Goal: Task Accomplishment & Management: Manage account settings

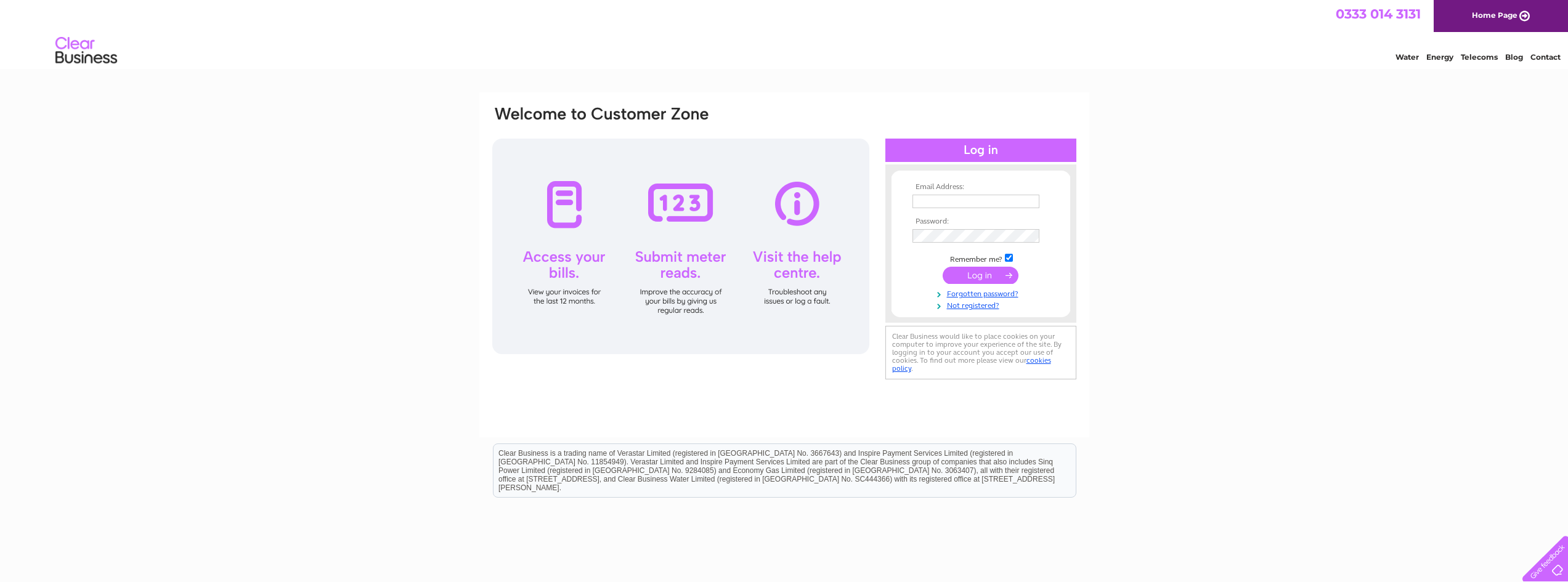
type input "accounts@caldwellanddempster.co.uk"
click at [961, 279] on input "submit" at bounding box center [980, 275] width 76 height 17
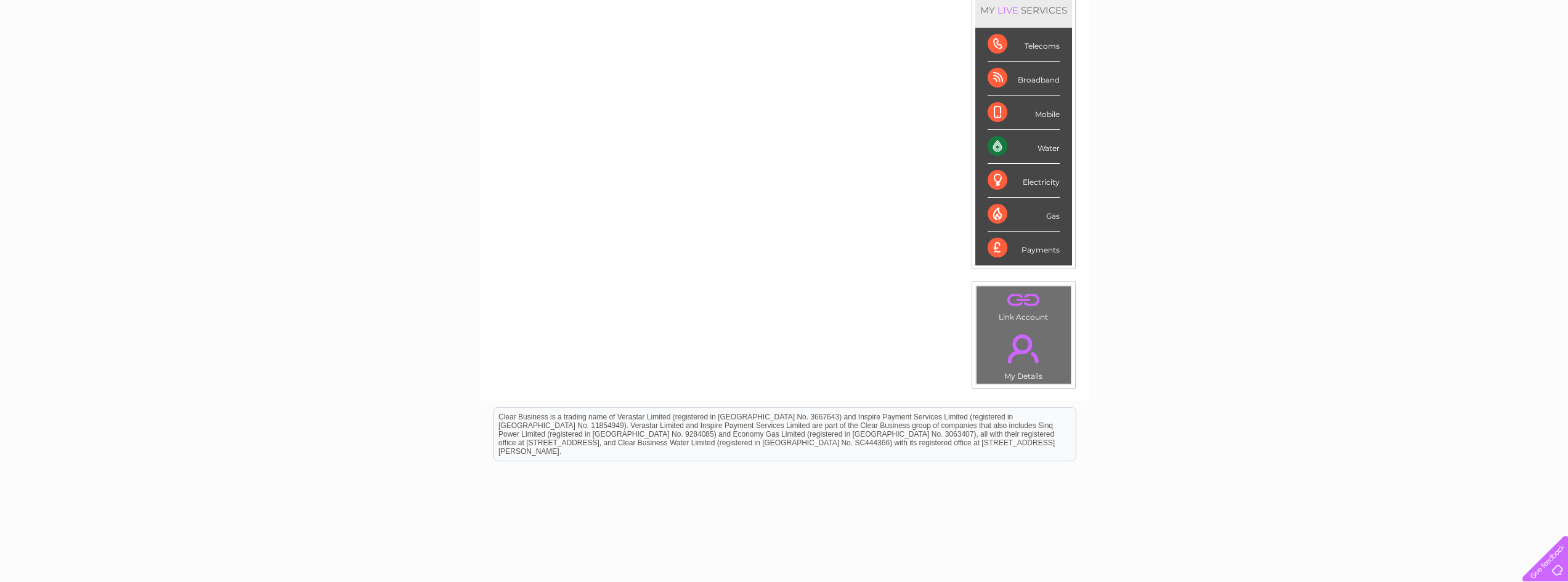
scroll to position [185, 0]
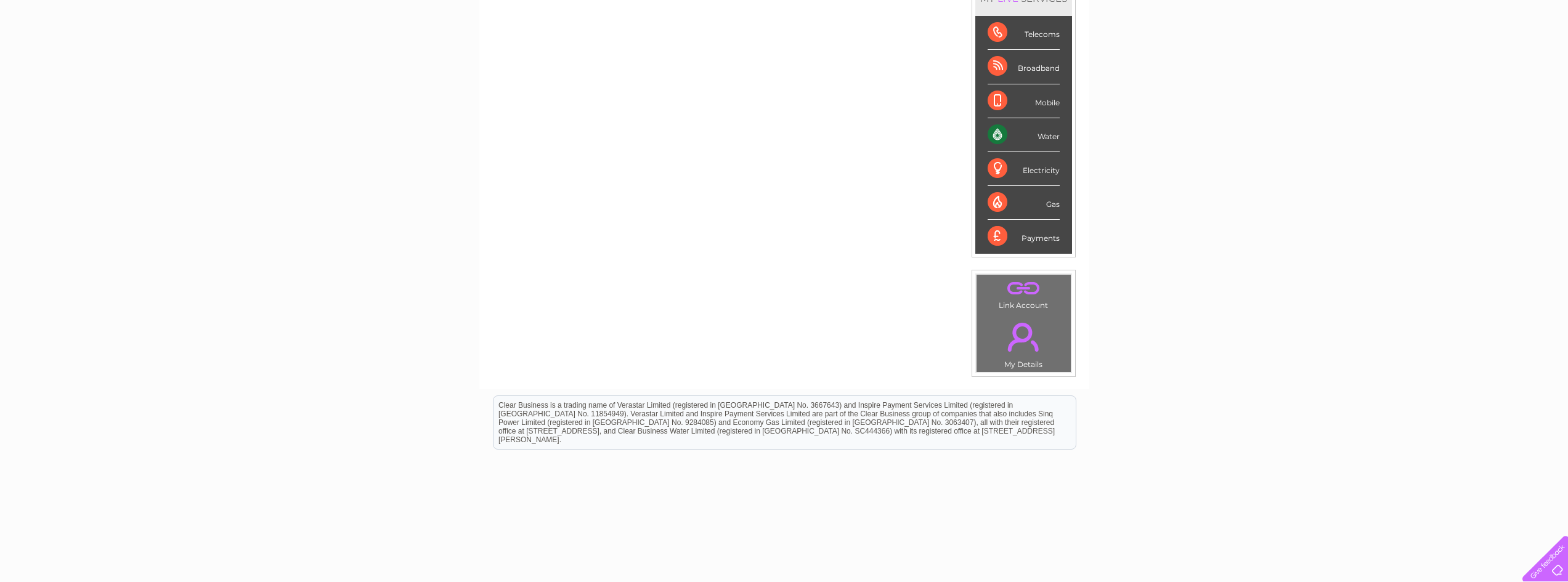
click at [1015, 345] on link "." at bounding box center [1024, 336] width 88 height 43
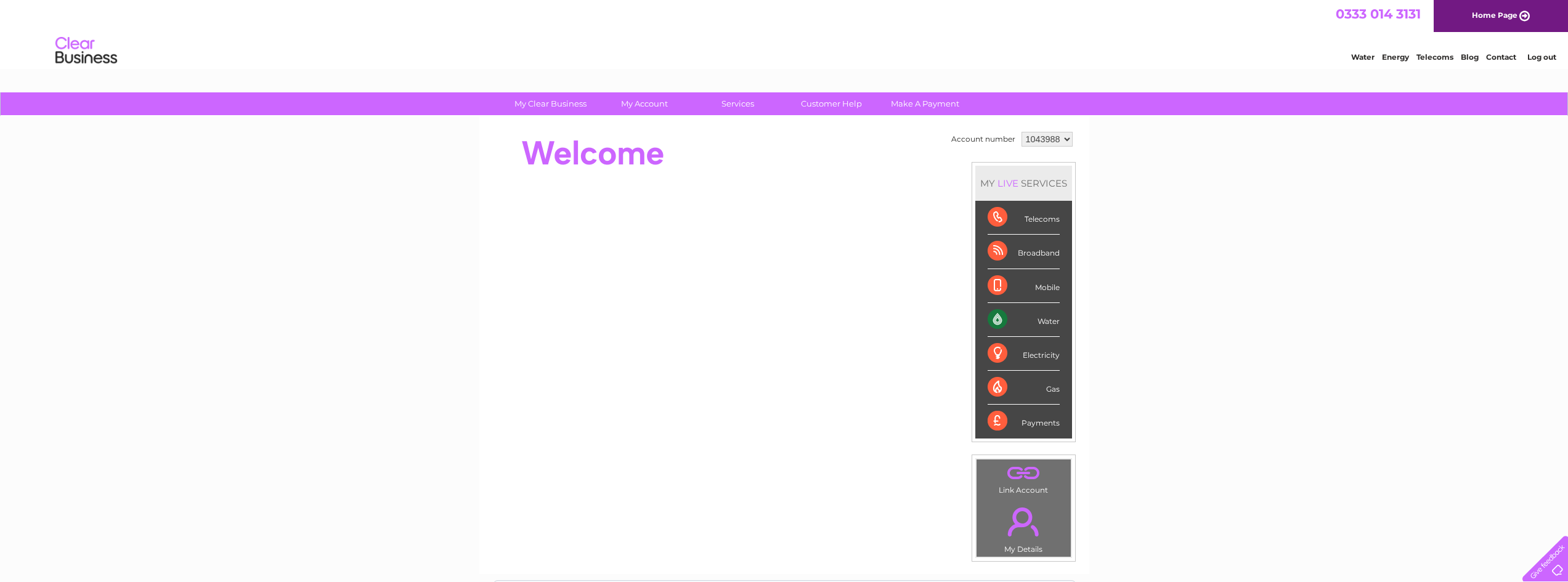
click at [996, 217] on div "Telecoms" at bounding box center [1024, 218] width 72 height 34
click at [1020, 246] on div "Broadband" at bounding box center [1024, 251] width 72 height 34
click at [997, 362] on div "Electricity" at bounding box center [1024, 354] width 72 height 34
click at [998, 362] on div "Electricity" at bounding box center [1024, 354] width 72 height 34
click at [1018, 184] on div "LIVE" at bounding box center [1008, 183] width 26 height 12
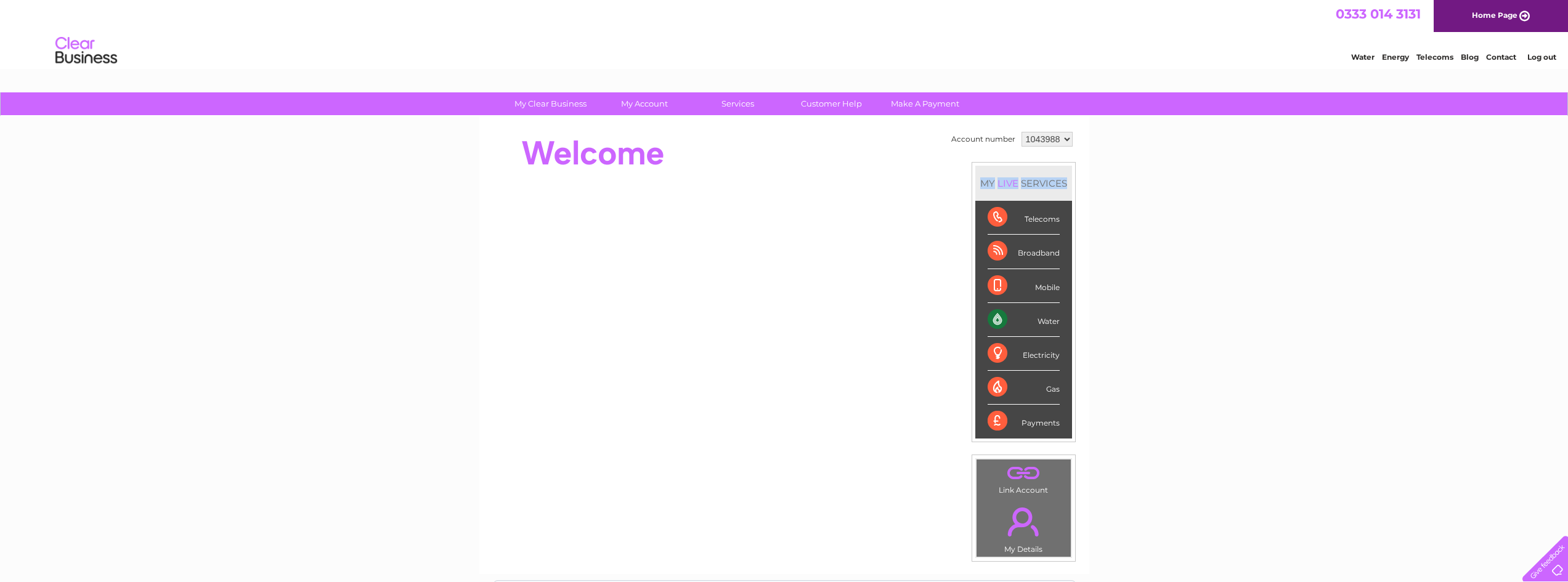
click at [1020, 184] on div "MY LIVE SERVICES" at bounding box center [1023, 184] width 97 height 35
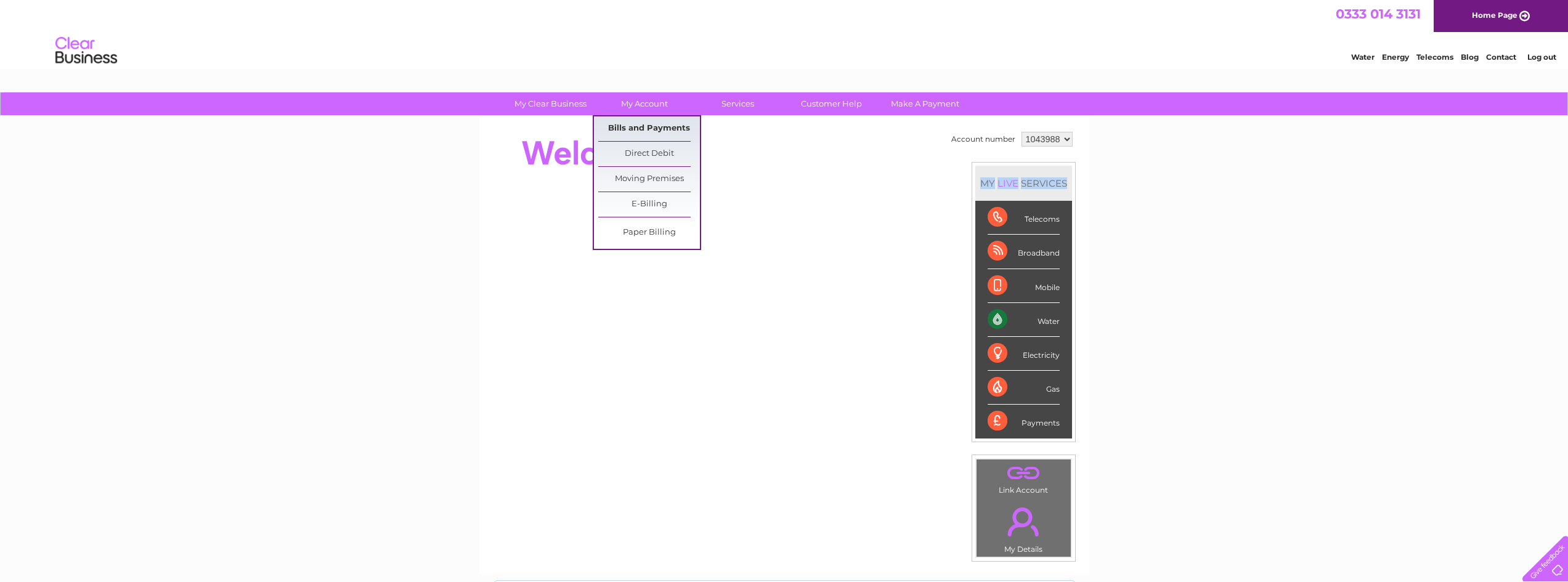
click at [642, 123] on link "Bills and Payments" at bounding box center [649, 129] width 102 height 25
click at [642, 126] on link "Bills and Payments" at bounding box center [649, 129] width 102 height 25
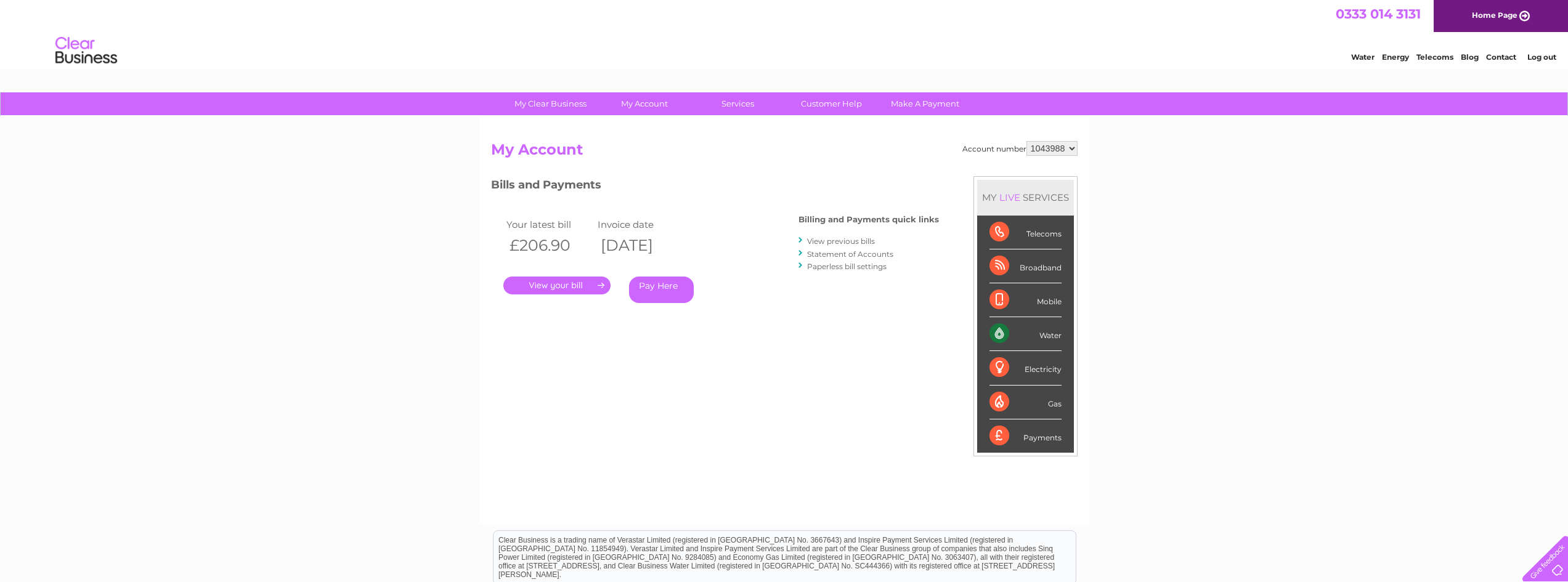
click at [843, 241] on link "View previous bills" at bounding box center [841, 241] width 68 height 9
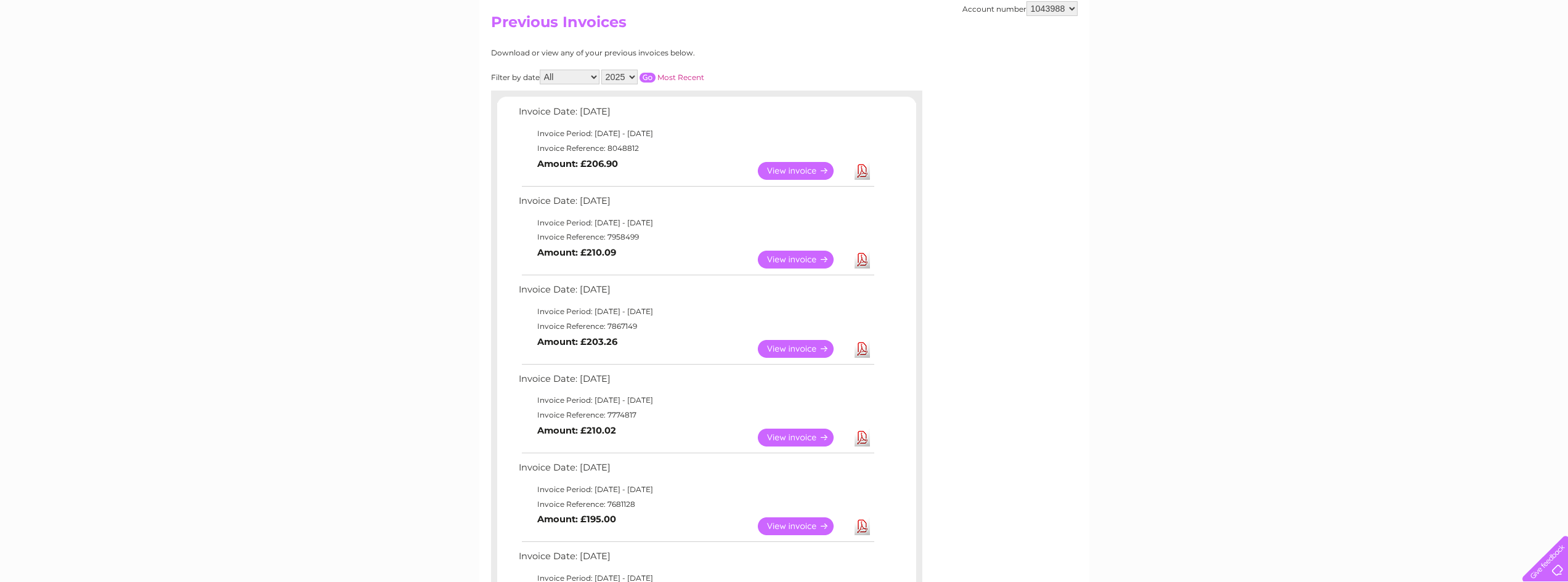
scroll to position [123, 0]
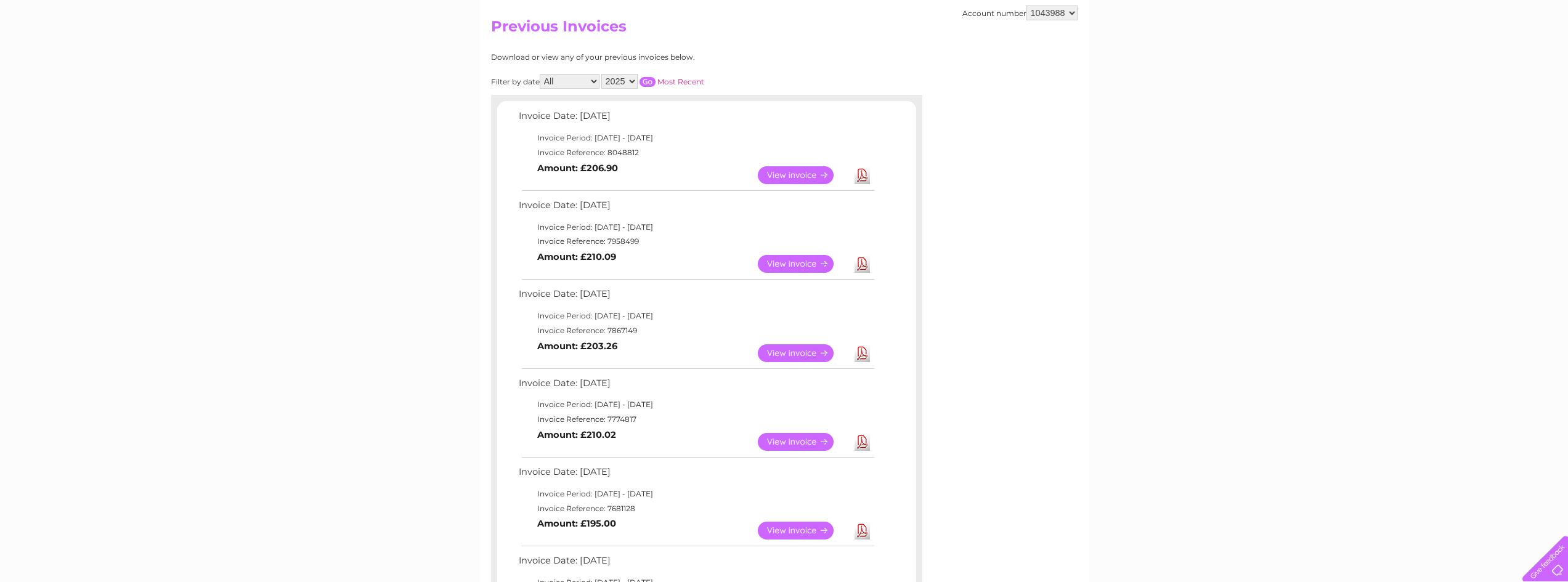
click at [797, 177] on link "View" at bounding box center [803, 174] width 90 height 18
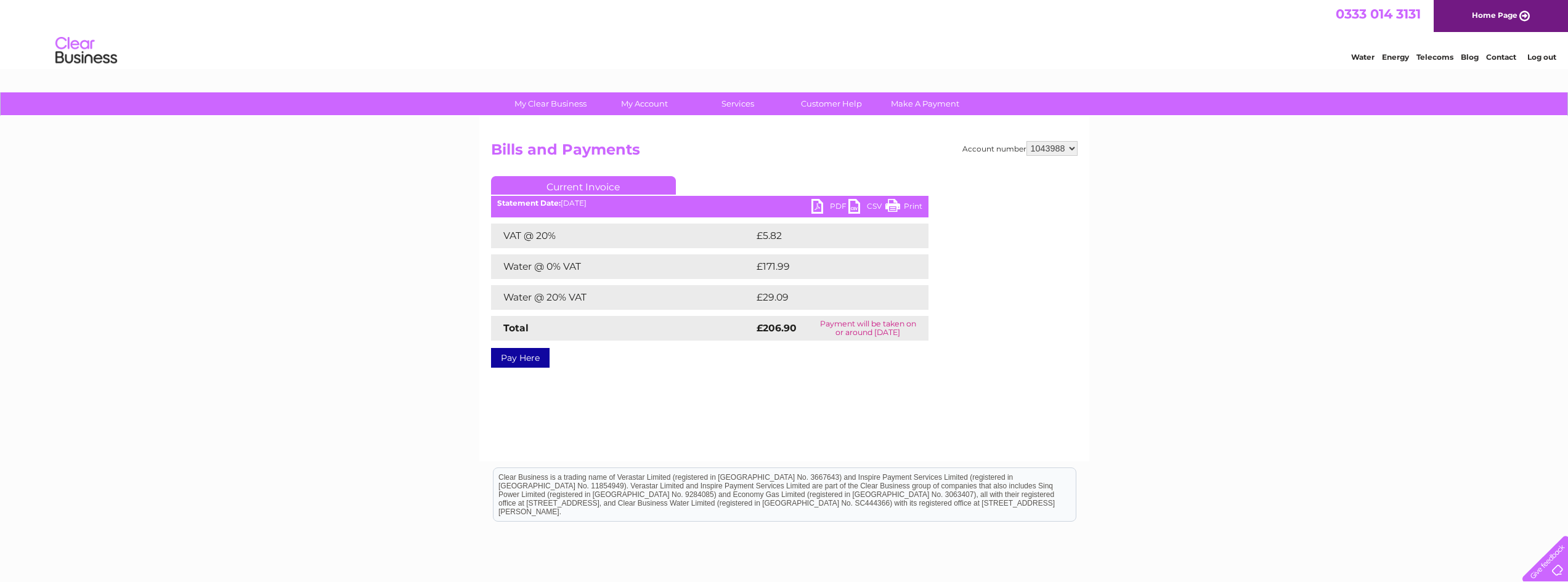
click at [834, 201] on link "PDF" at bounding box center [830, 208] width 37 height 18
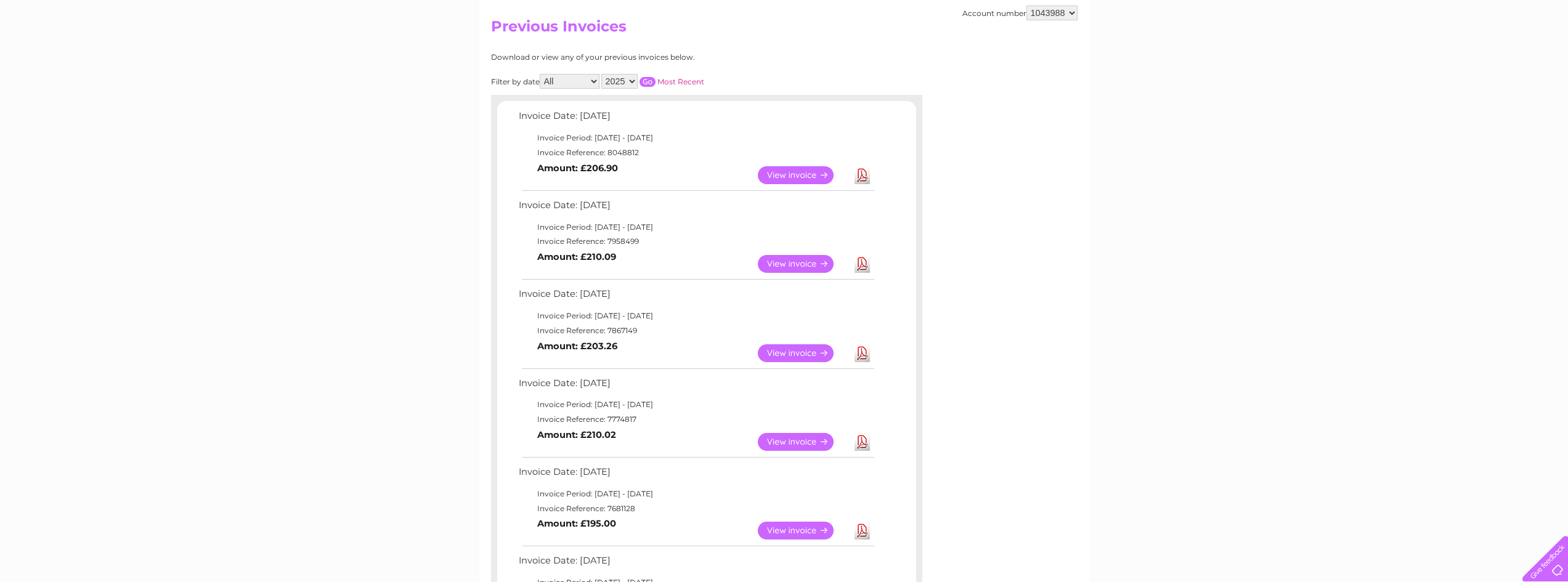
click at [855, 266] on link "Download" at bounding box center [863, 263] width 16 height 18
click at [803, 256] on link "View" at bounding box center [803, 263] width 90 height 18
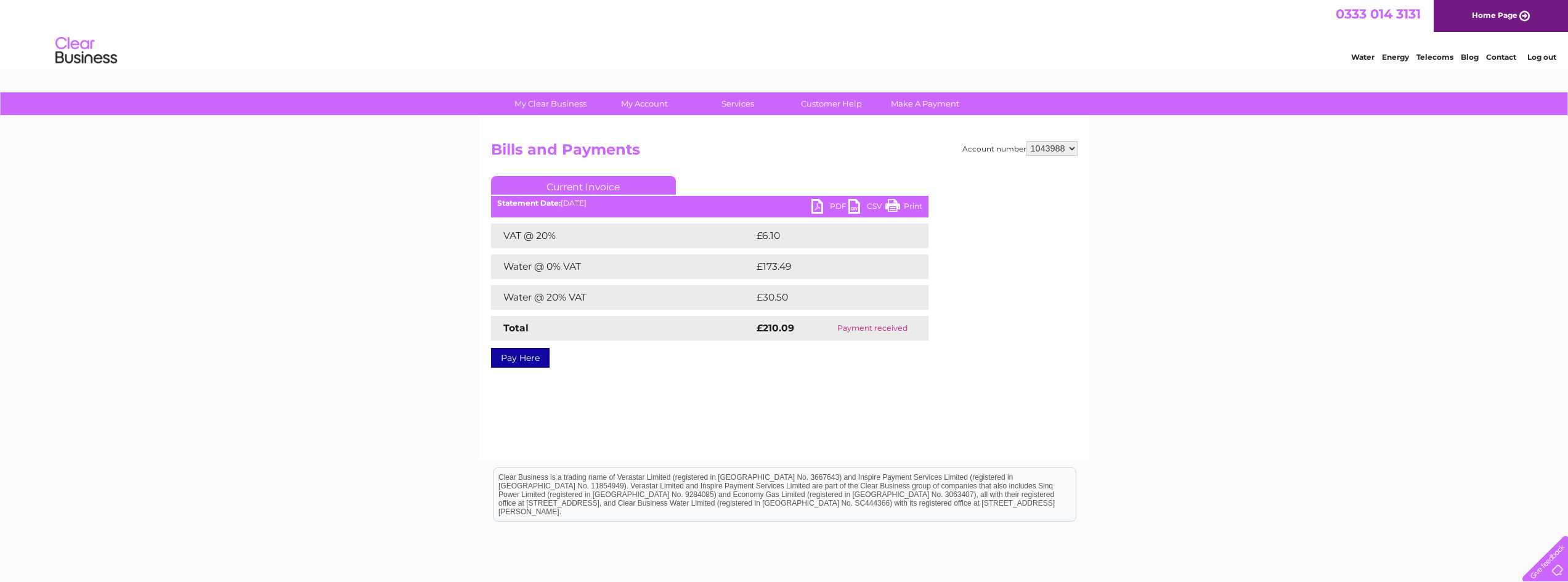
click at [835, 209] on link "PDF" at bounding box center [830, 208] width 37 height 18
click at [835, 207] on link "PDF" at bounding box center [830, 208] width 37 height 18
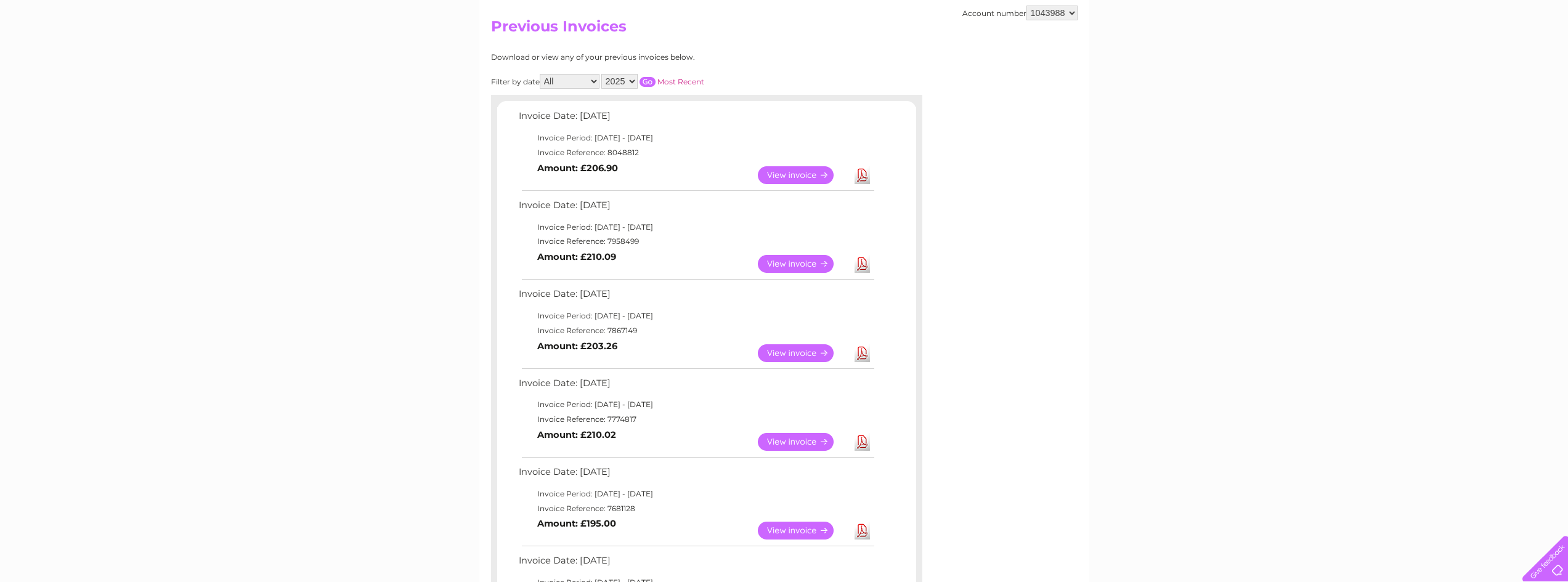
click at [792, 348] on link "View" at bounding box center [803, 352] width 90 height 18
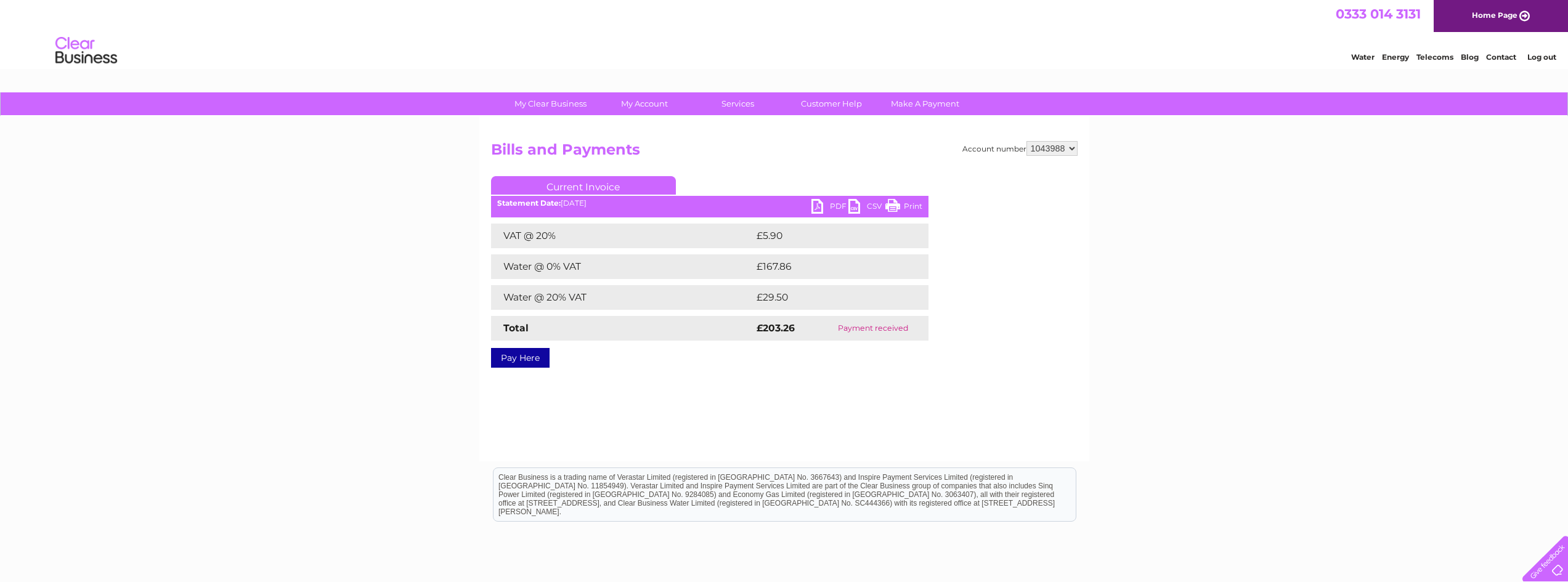
click at [829, 211] on link "PDF" at bounding box center [830, 208] width 37 height 18
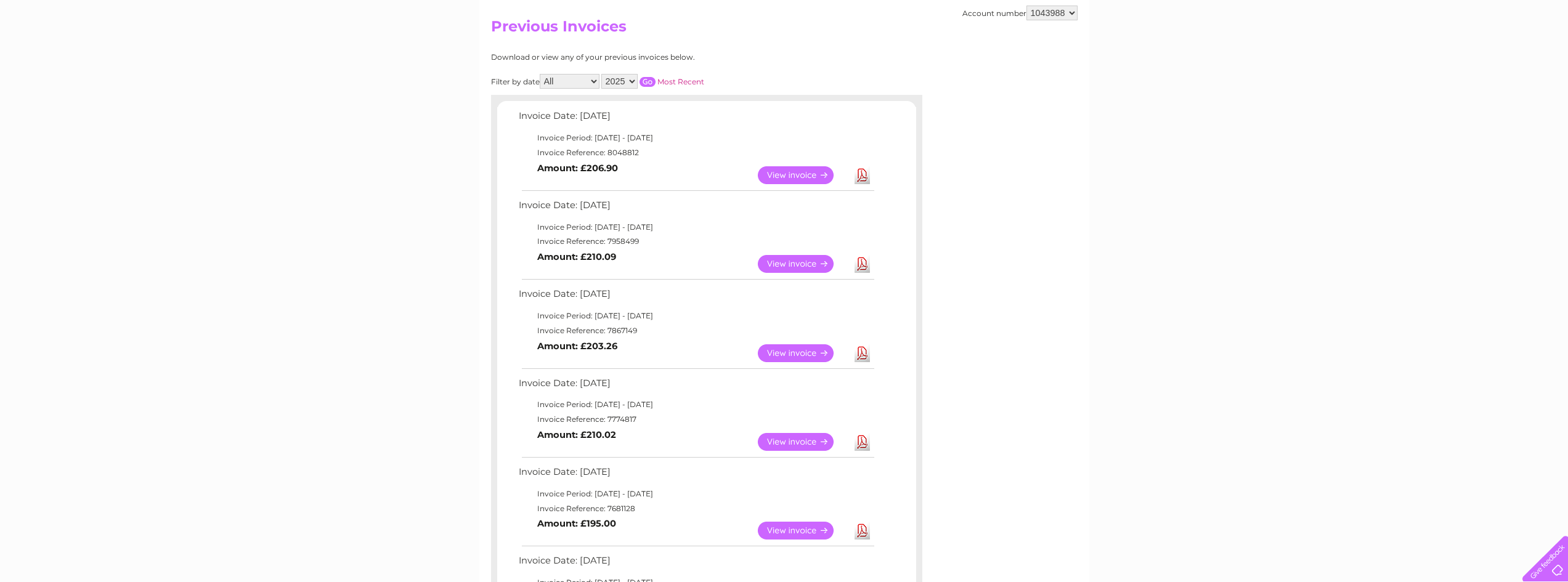
click at [811, 441] on link "View" at bounding box center [803, 441] width 90 height 18
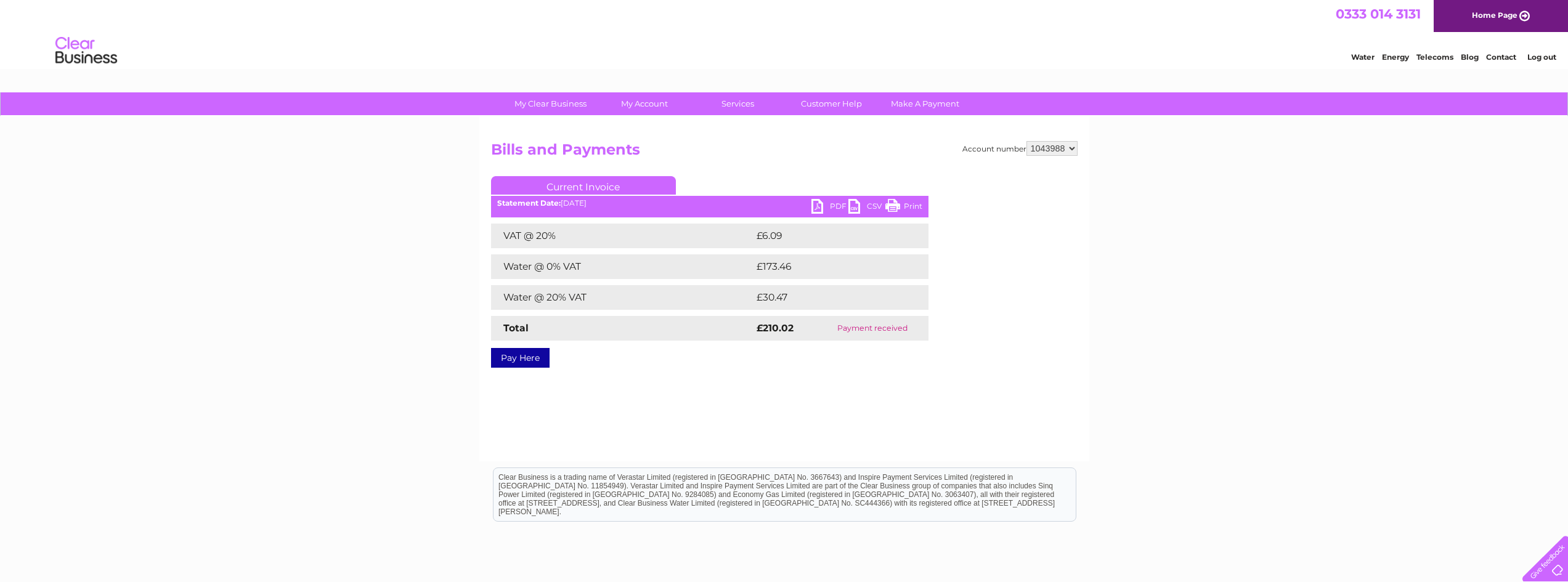
click at [830, 203] on link "PDF" at bounding box center [830, 208] width 37 height 18
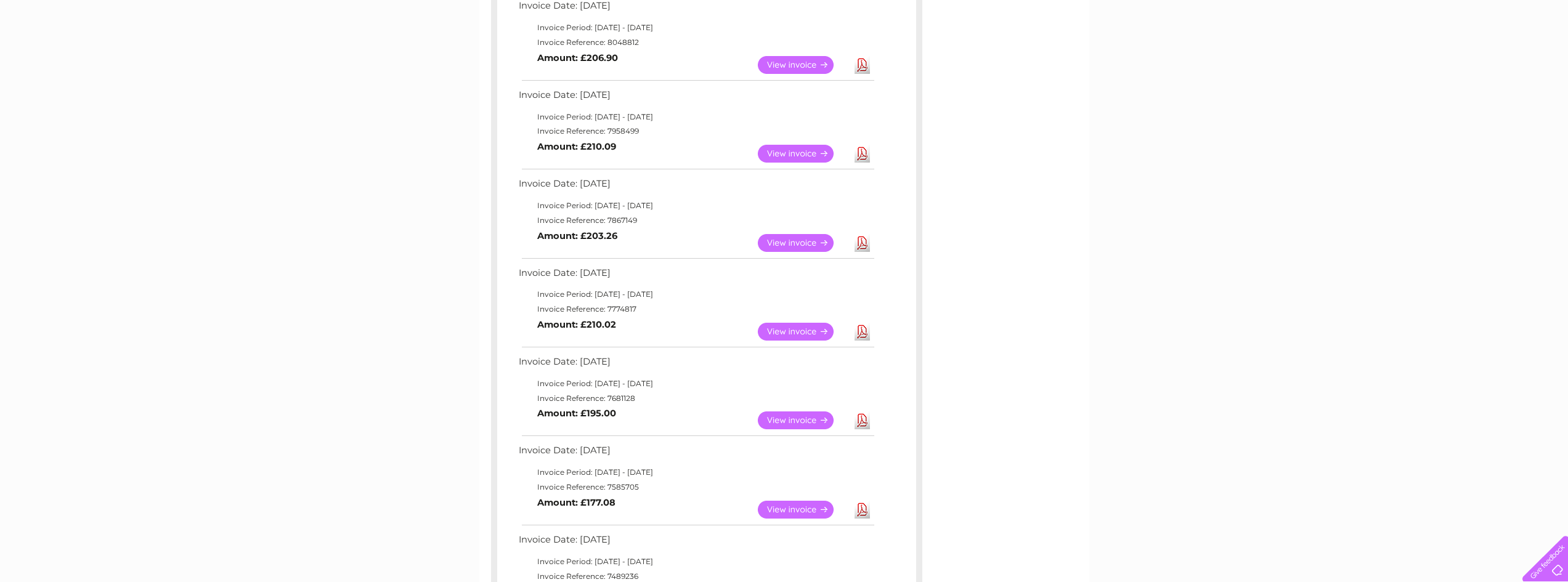
scroll to position [247, 0]
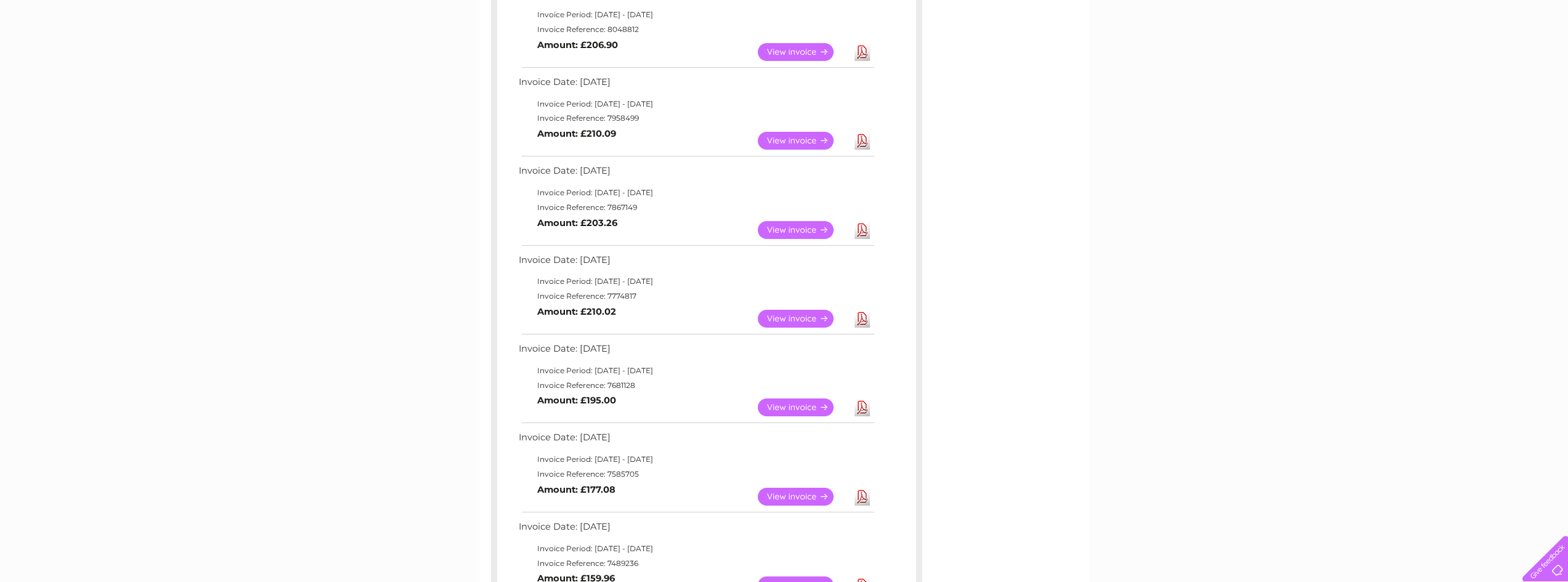
click at [784, 401] on link "View" at bounding box center [803, 407] width 90 height 18
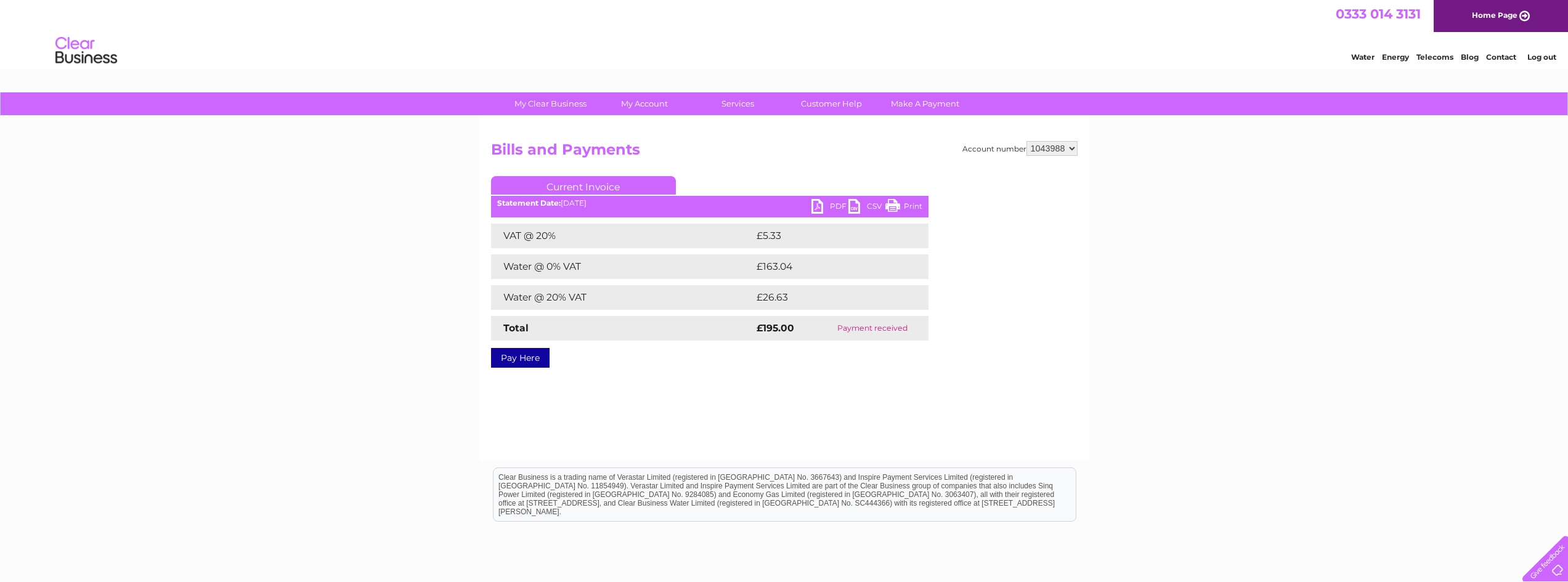
click at [839, 214] on link "PDF" at bounding box center [830, 208] width 37 height 18
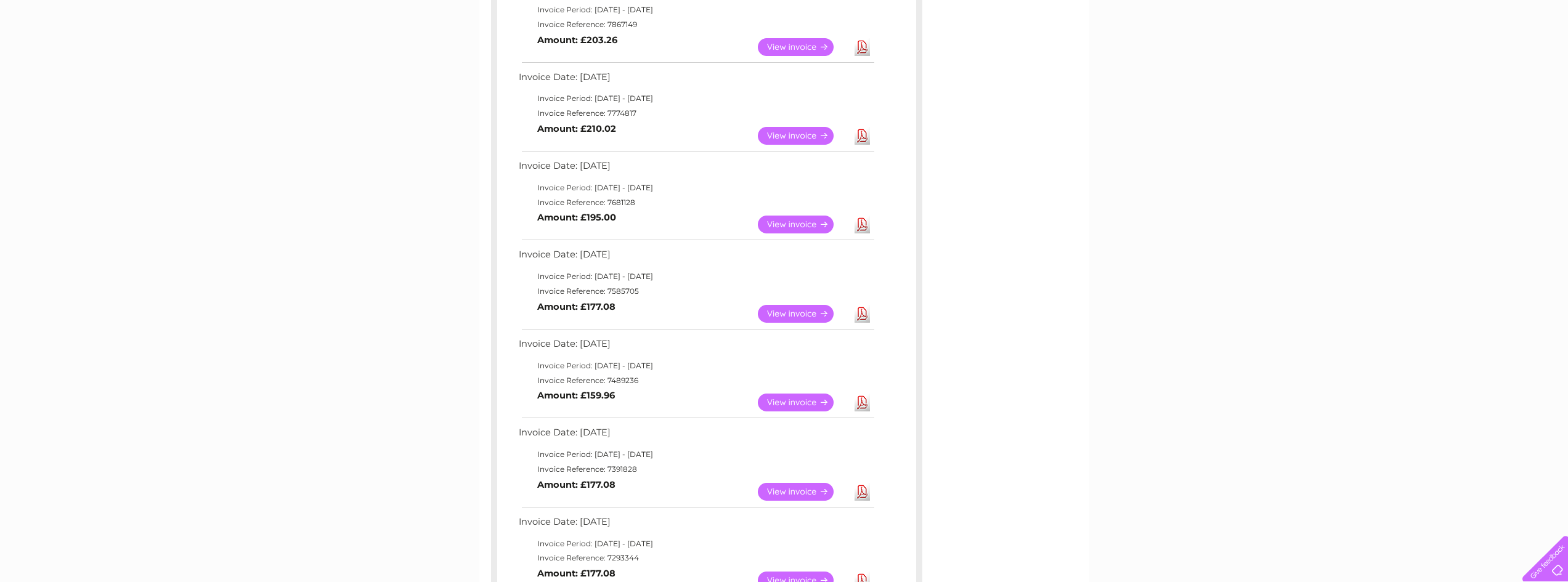
scroll to position [431, 0]
click at [790, 300] on td "View" at bounding box center [803, 312] width 97 height 24
click at [790, 308] on link "View" at bounding box center [803, 311] width 90 height 18
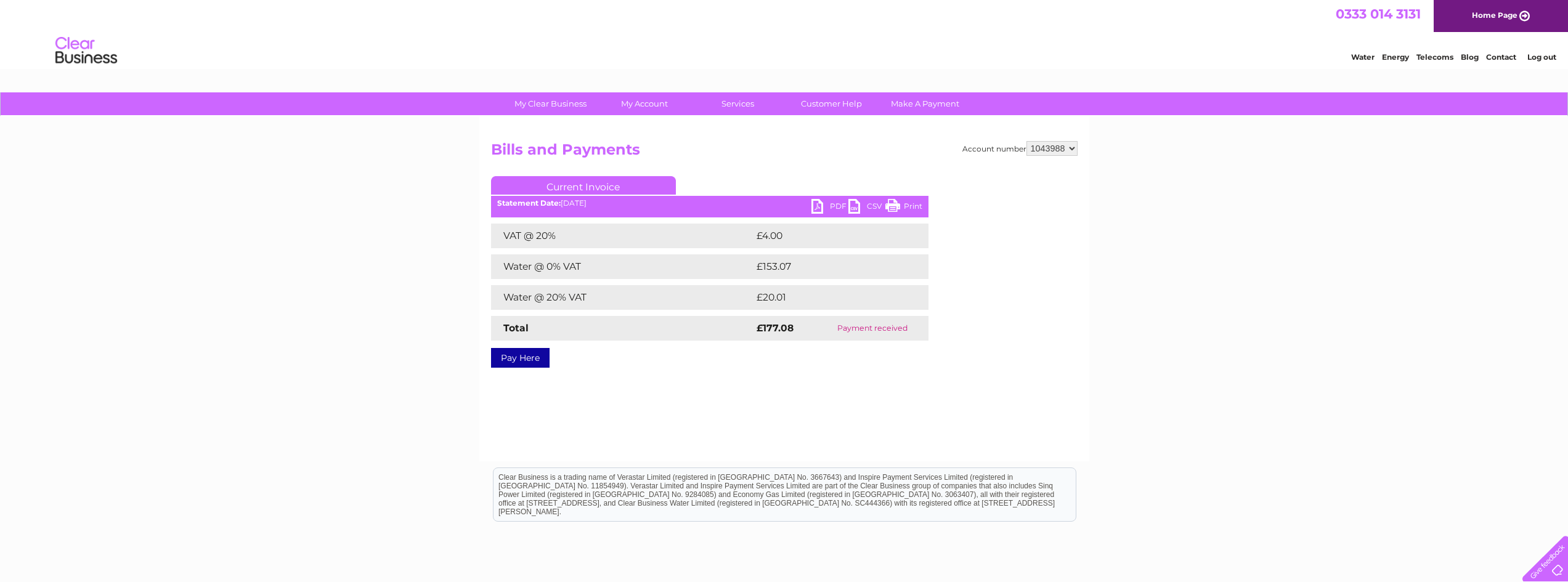
click at [832, 206] on link "PDF" at bounding box center [830, 208] width 37 height 18
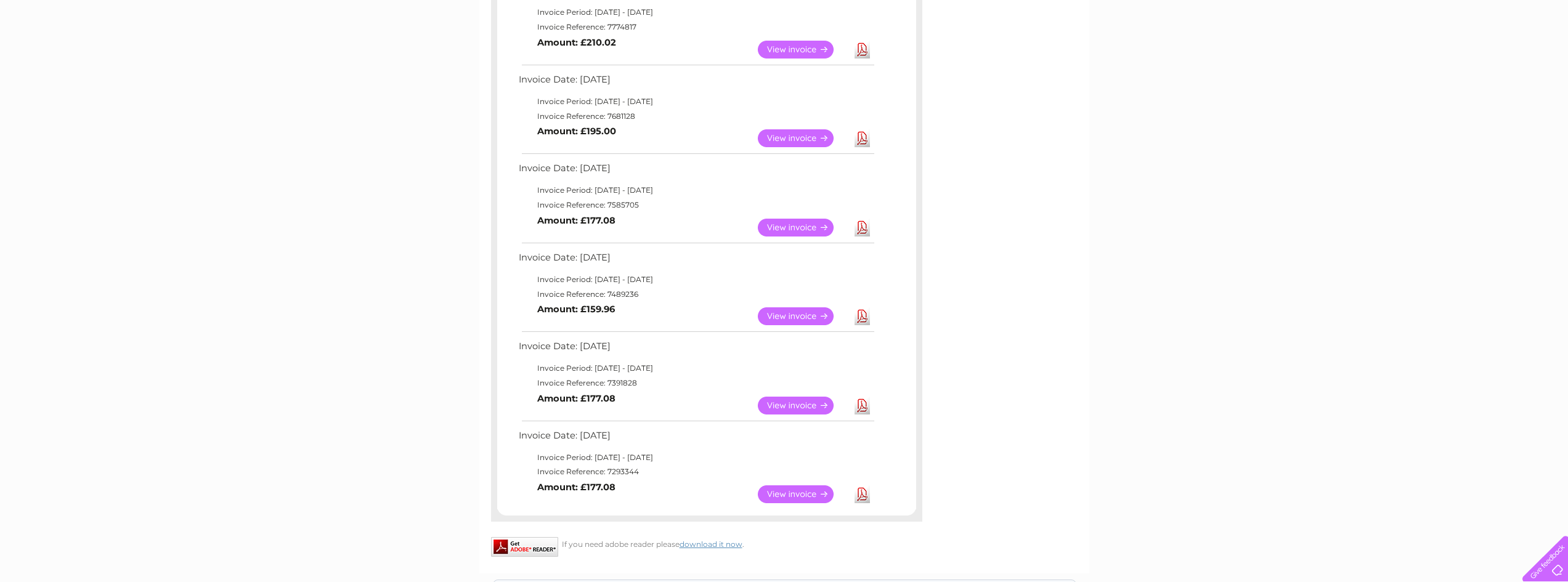
scroll to position [554, 0]
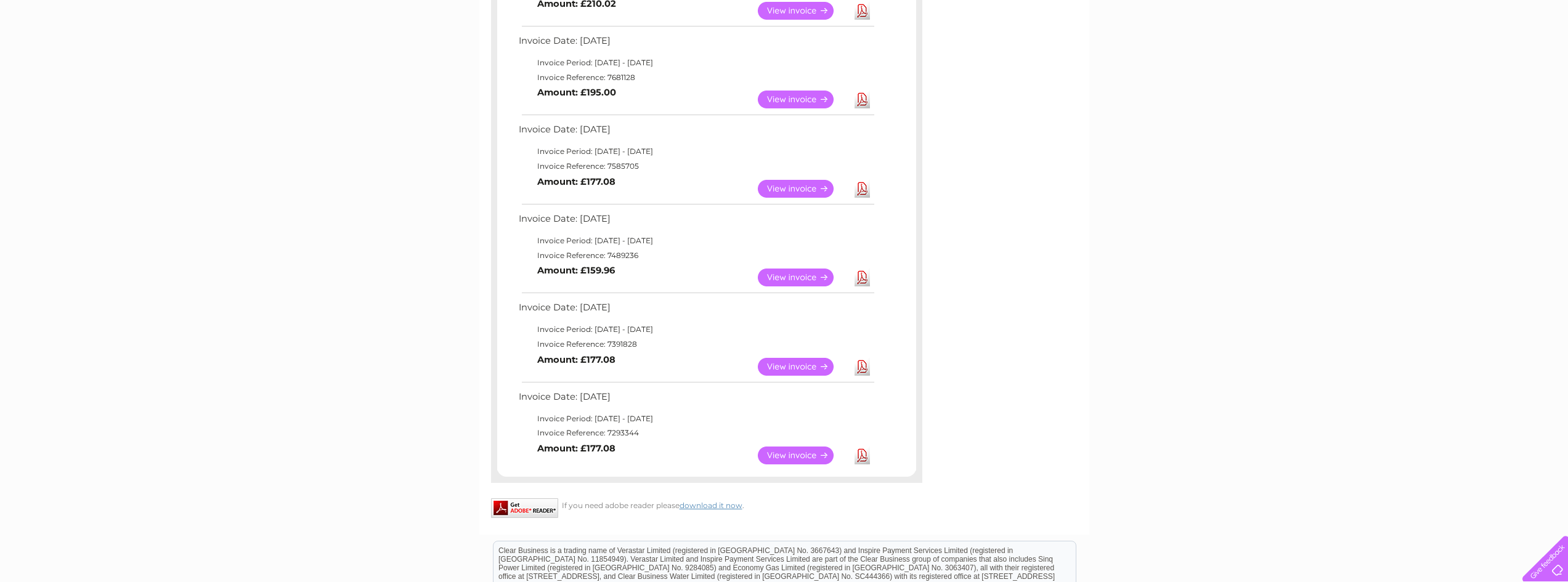
click at [799, 370] on link "View" at bounding box center [803, 367] width 90 height 18
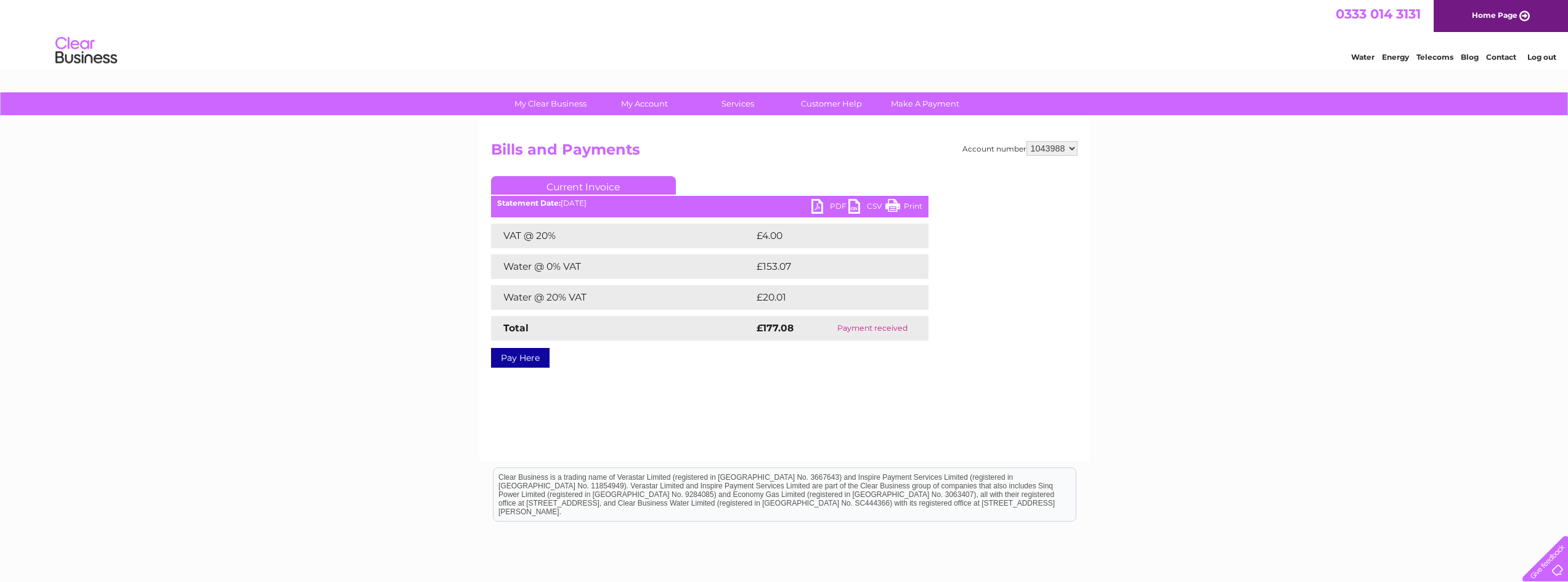
click at [826, 206] on link "PDF" at bounding box center [830, 208] width 37 height 18
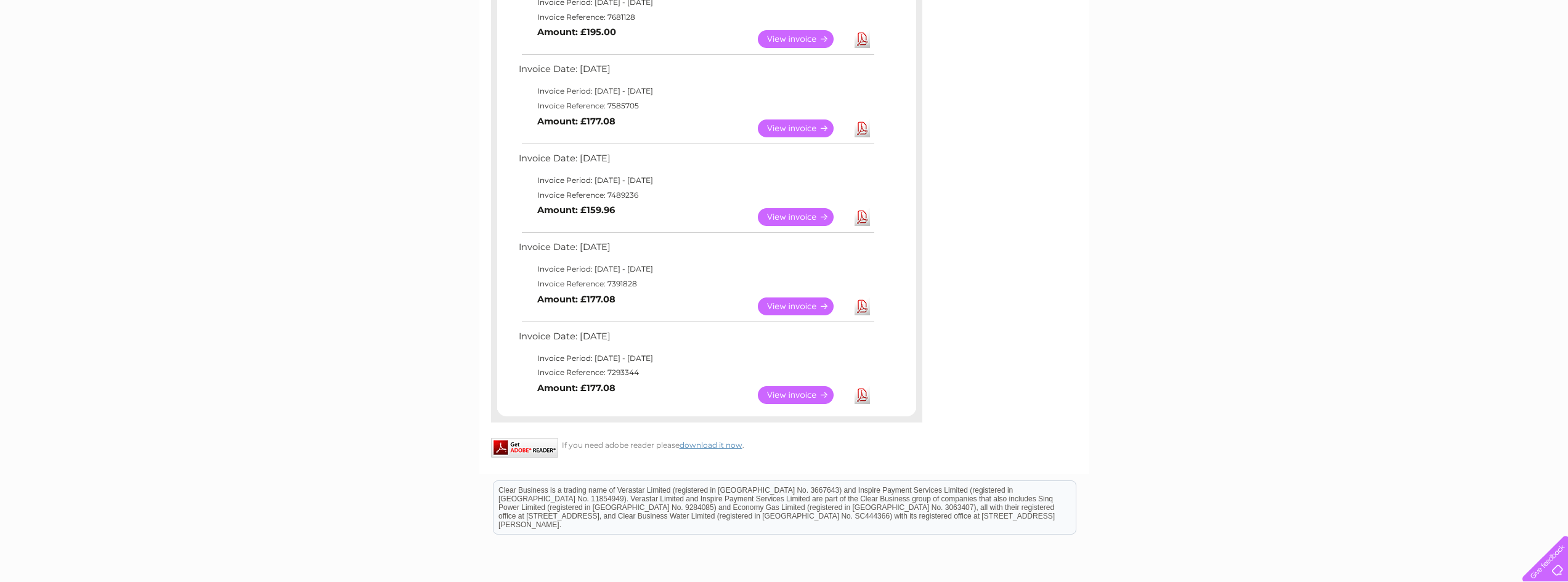
scroll to position [616, 0]
click at [802, 393] on link "View" at bounding box center [803, 393] width 90 height 18
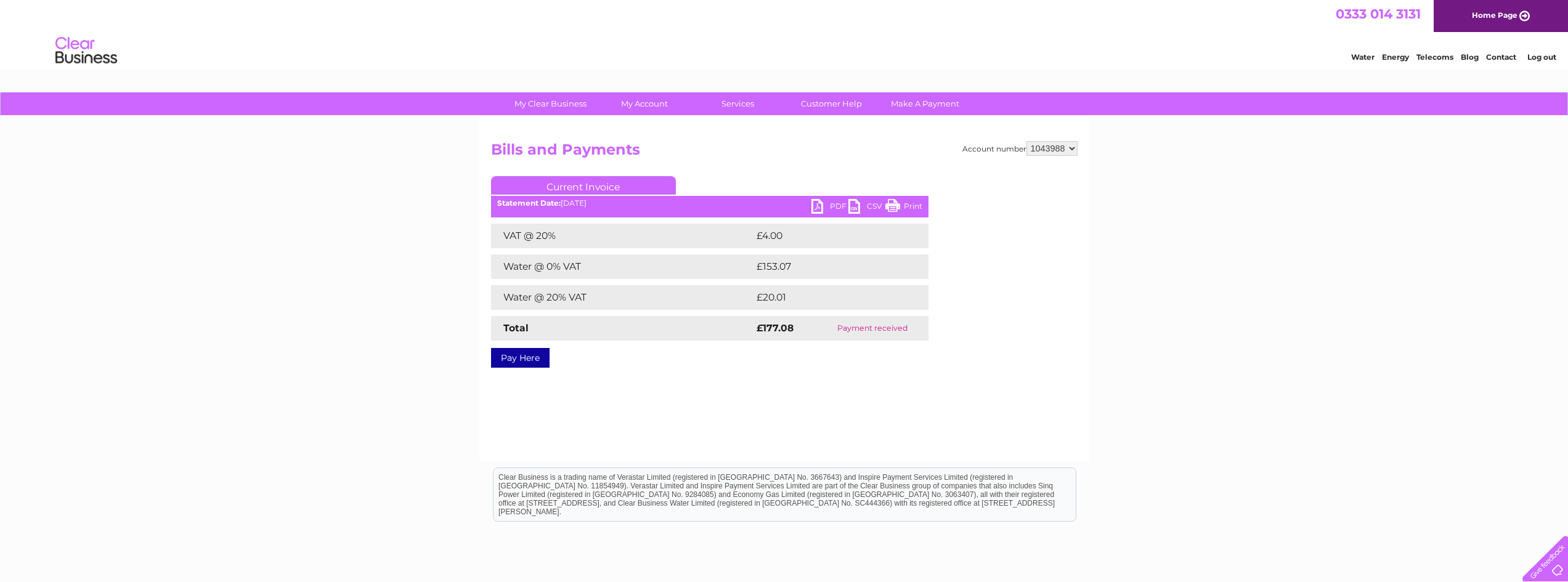
click at [831, 212] on link "PDF" at bounding box center [830, 208] width 37 height 18
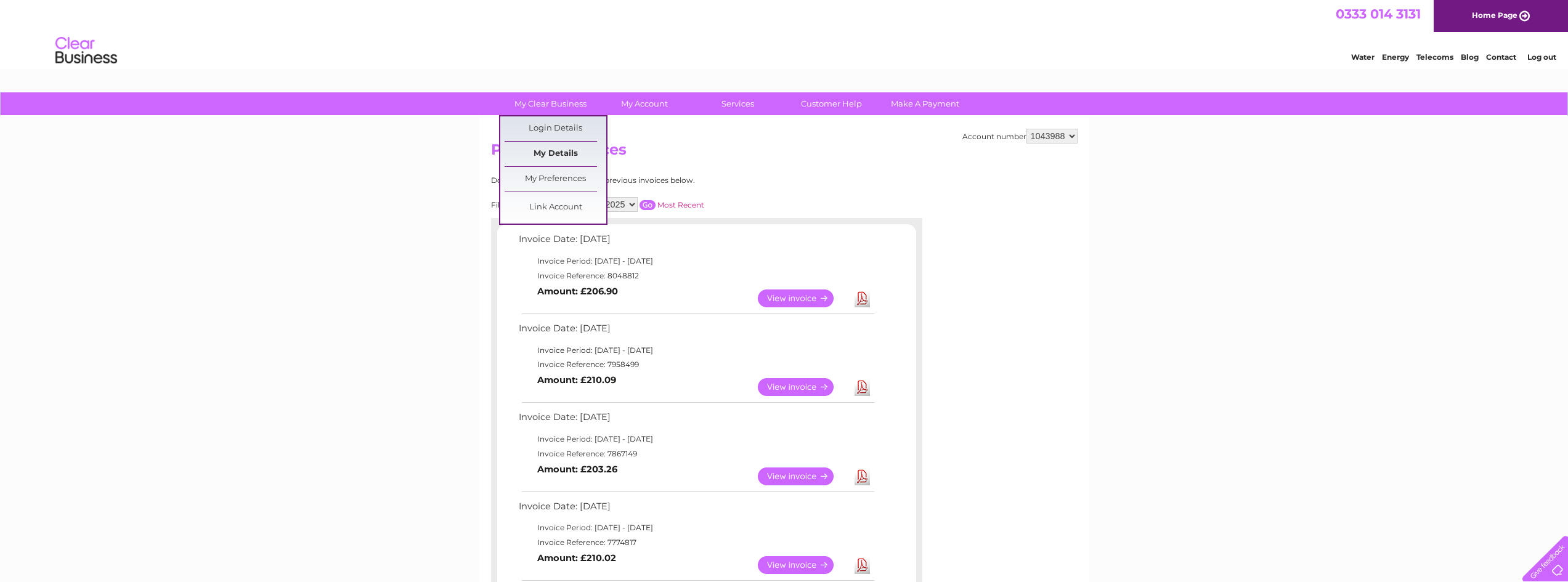
click at [543, 147] on link "My Details" at bounding box center [555, 154] width 102 height 25
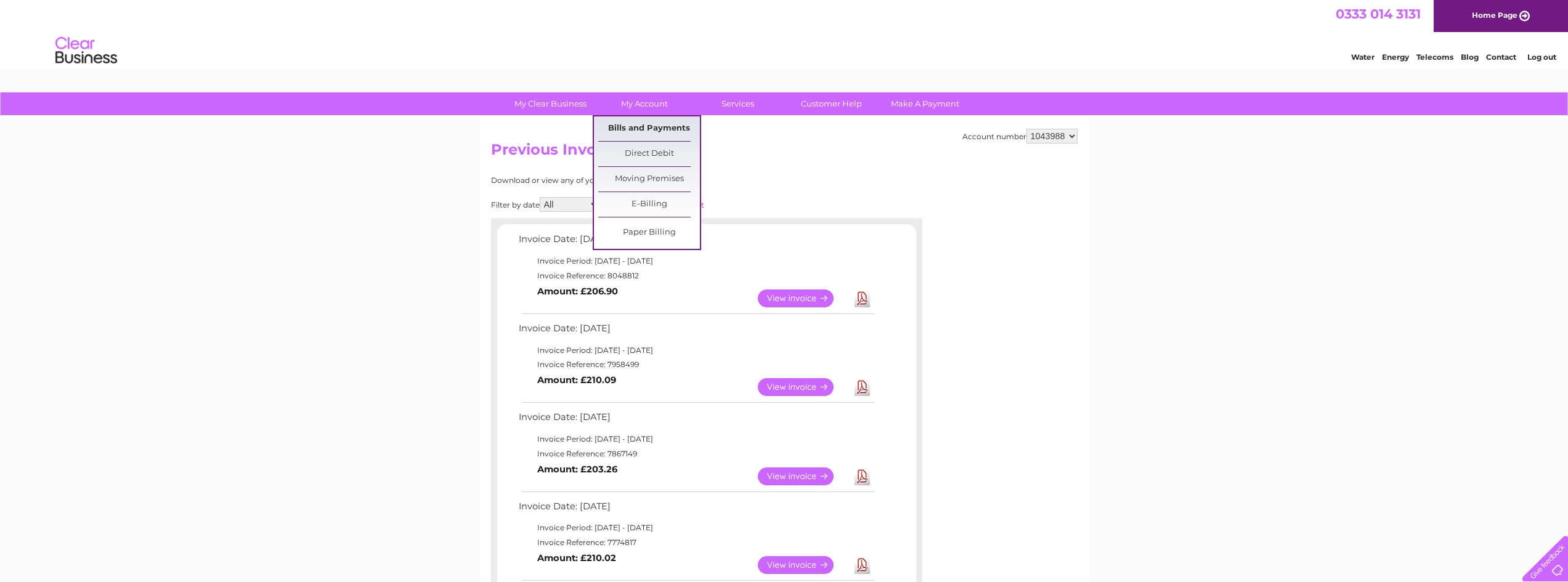
click at [649, 124] on link "Bills and Payments" at bounding box center [649, 129] width 102 height 25
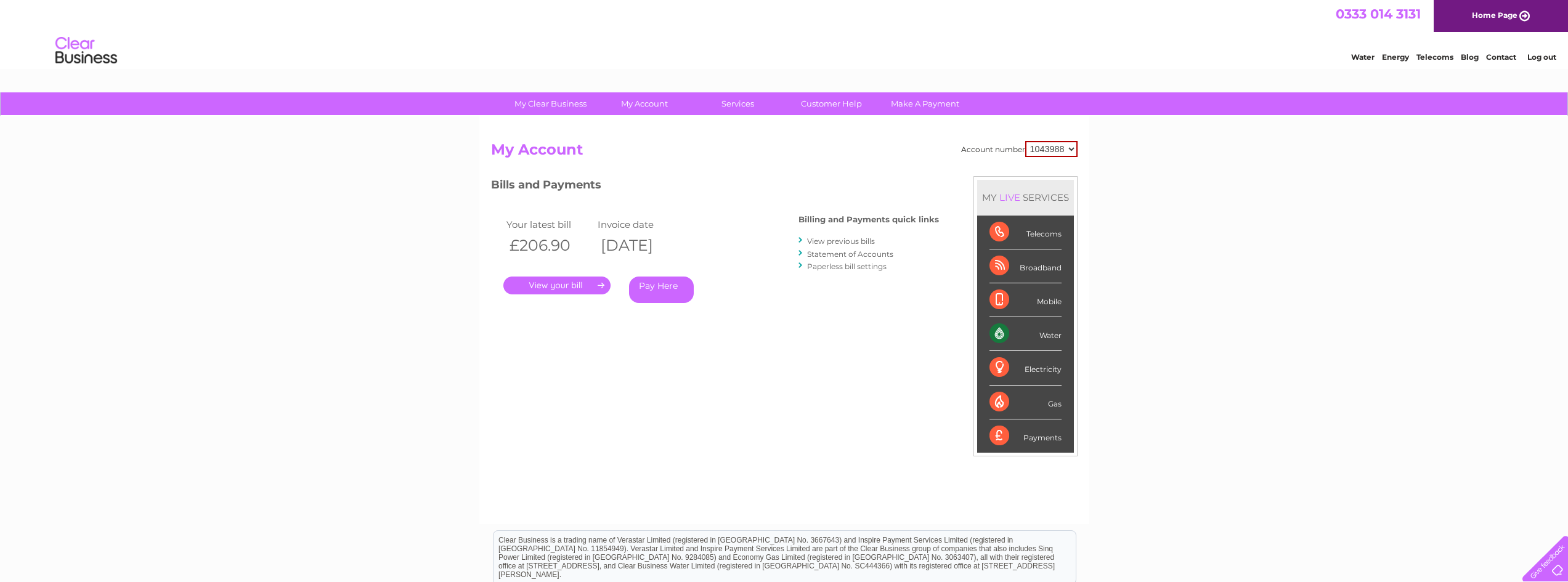
click at [826, 243] on link "View previous bills" at bounding box center [841, 241] width 68 height 9
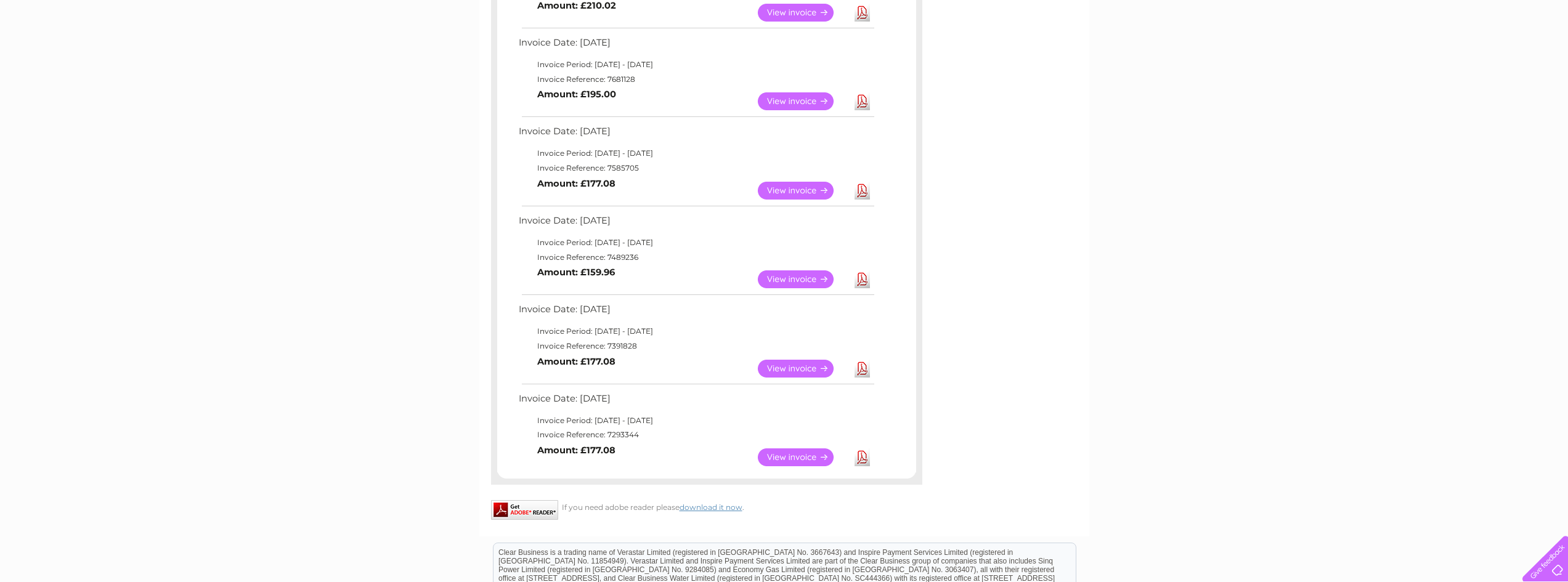
scroll to position [554, 0]
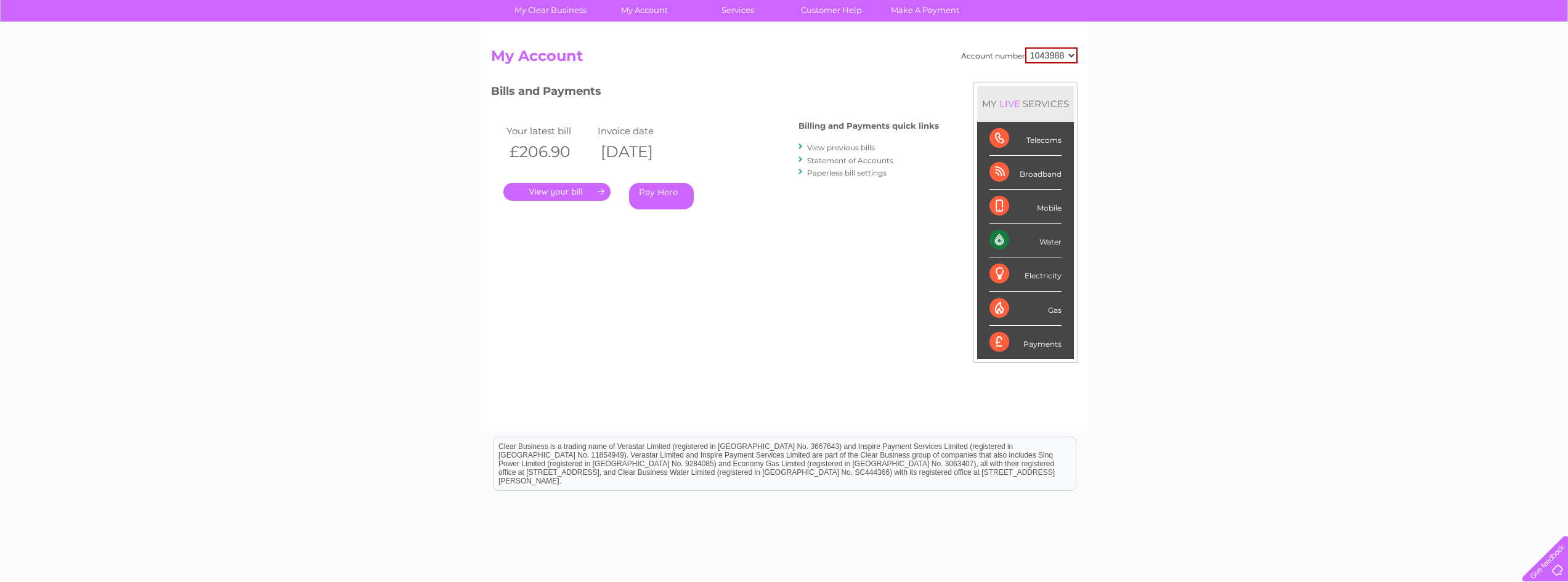
scroll to position [123, 0]
